Goal: Task Accomplishment & Management: Manage account settings

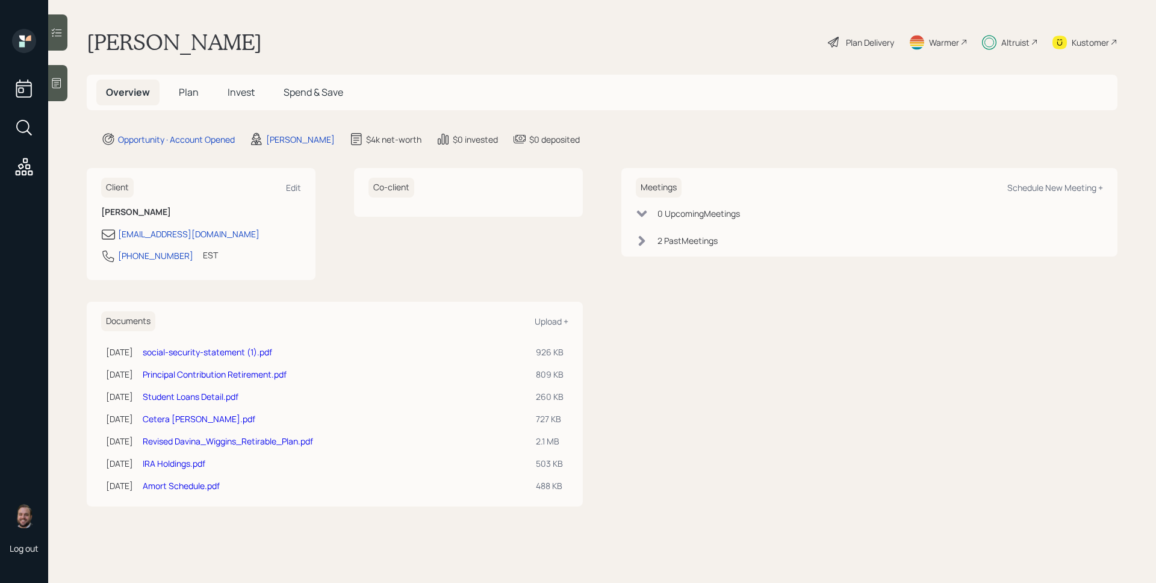
click at [1012, 42] on div "Altruist" at bounding box center [1015, 42] width 28 height 13
click at [248, 88] on span "Invest" at bounding box center [241, 92] width 27 height 13
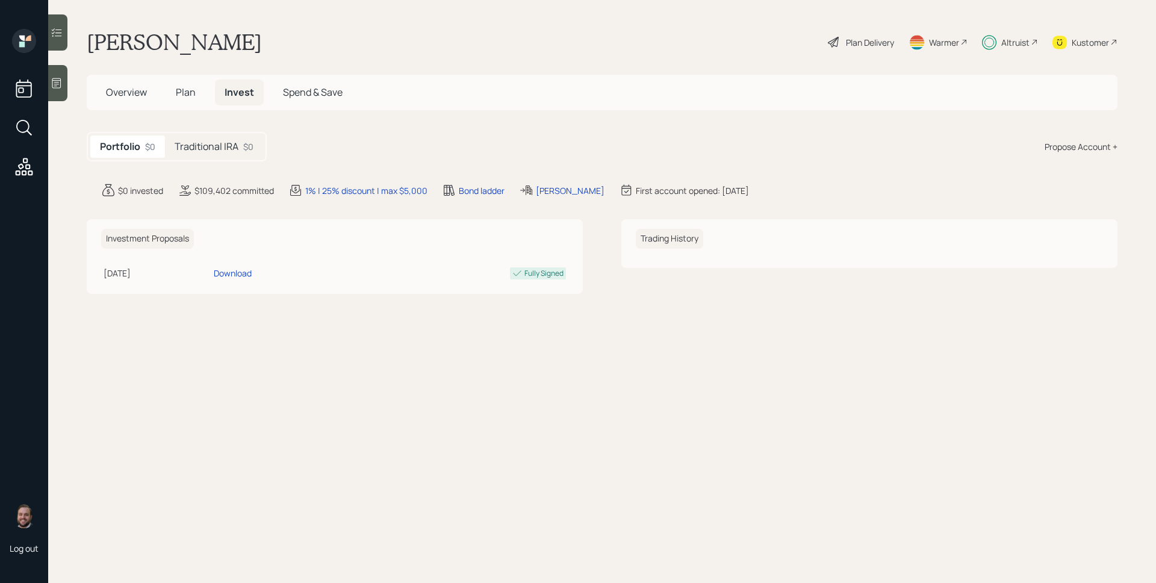
click at [222, 151] on h5 "Traditional IRA" at bounding box center [207, 146] width 64 height 11
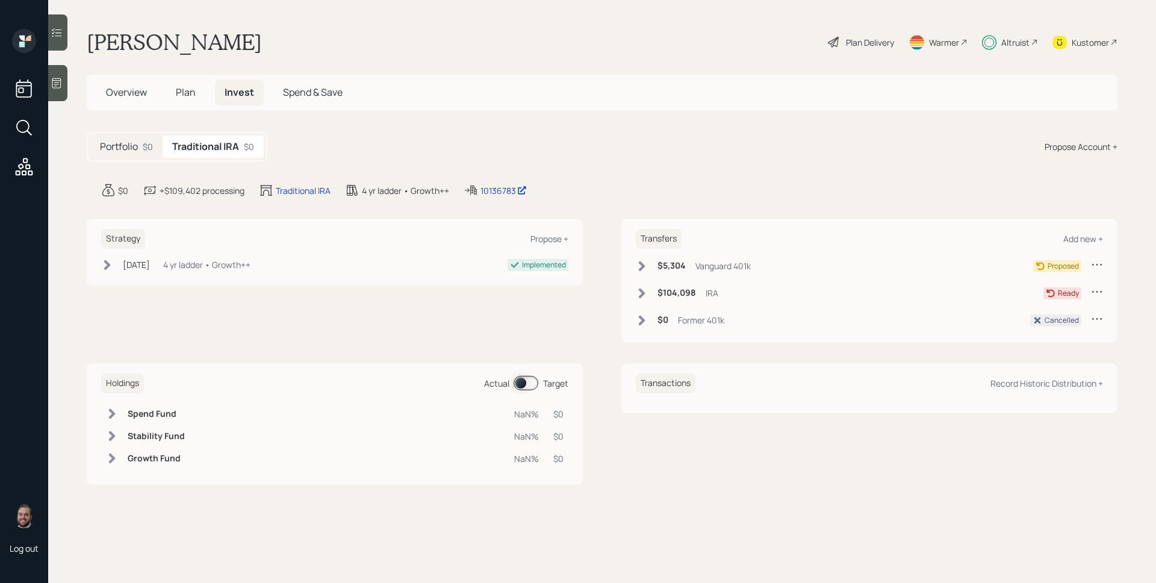
click at [673, 295] on h6 "$104,098" at bounding box center [677, 293] width 39 height 10
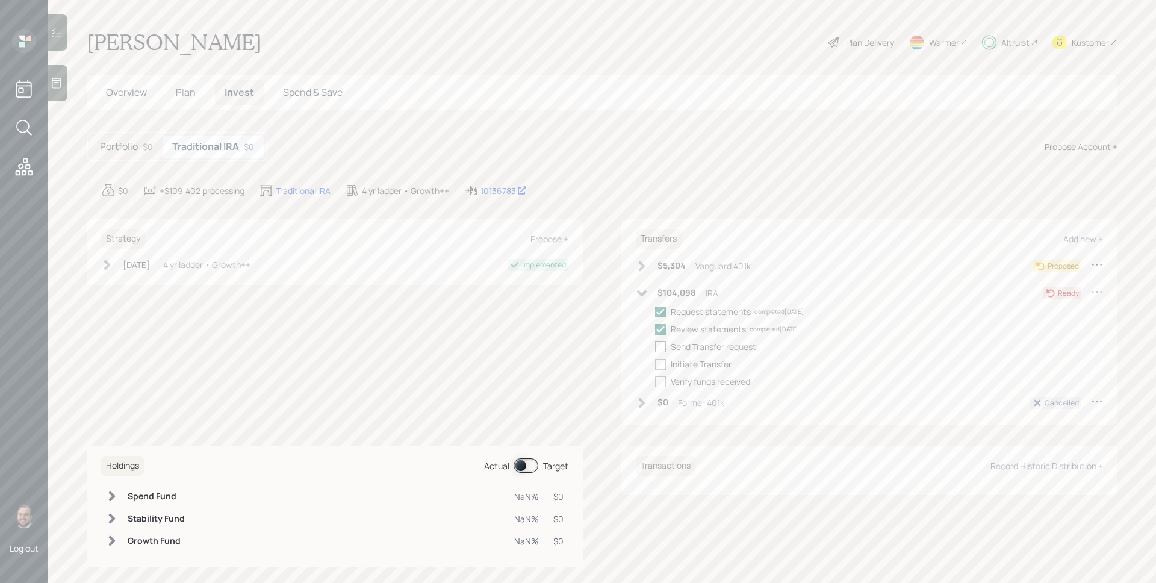
click at [666, 349] on label at bounding box center [663, 346] width 16 height 13
click at [655, 347] on input "checkbox" at bounding box center [655, 346] width 1 height 1
checkbox input "true"
click at [660, 361] on div at bounding box center [660, 364] width 11 height 11
click at [655, 364] on input "checkbox" at bounding box center [655, 364] width 1 height 1
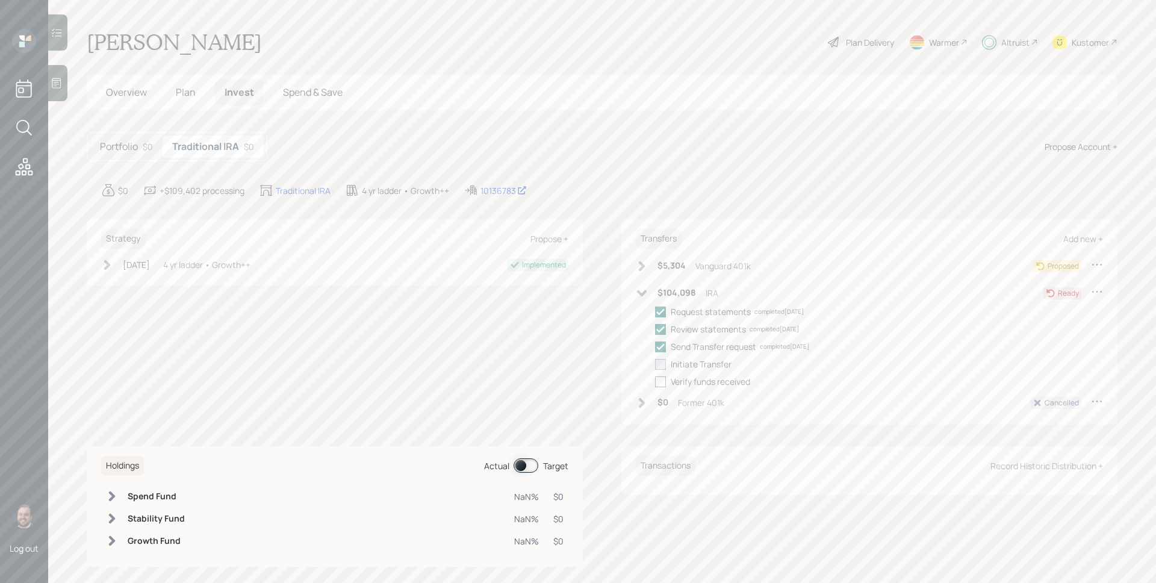
checkbox input "true"
click at [138, 145] on div "Portfolio $0" at bounding box center [126, 146] width 72 height 22
